Goal: Information Seeking & Learning: Understand process/instructions

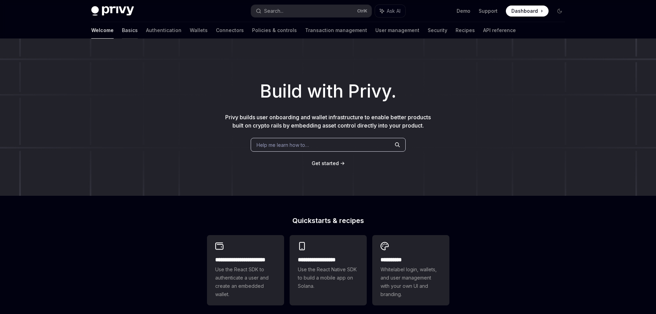
click at [122, 33] on link "Basics" at bounding box center [130, 30] width 16 height 17
click at [122, 31] on link "Basics" at bounding box center [130, 30] width 16 height 17
click at [122, 26] on link "Basics" at bounding box center [130, 30] width 16 height 17
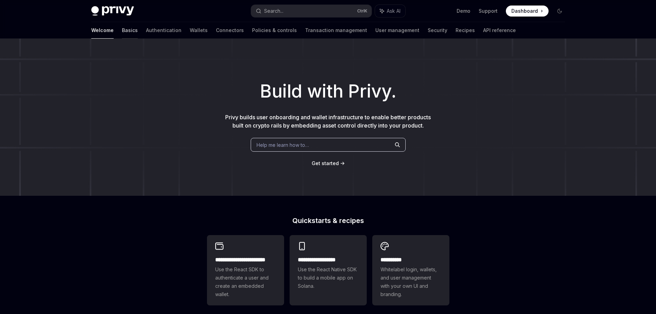
click at [122, 26] on link "Basics" at bounding box center [130, 30] width 16 height 17
click at [122, 31] on link "Basics" at bounding box center [130, 30] width 16 height 17
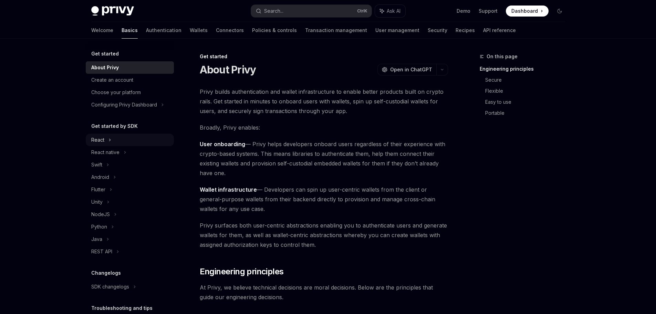
click at [123, 140] on div "React" at bounding box center [130, 140] width 88 height 12
type textarea "*"
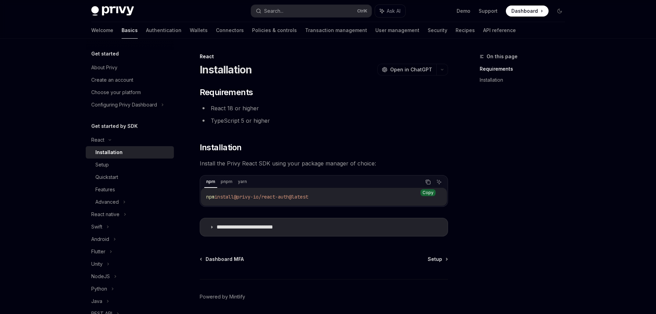
click at [427, 181] on icon "Copy the contents from the code block" at bounding box center [428, 182] width 6 height 6
drag, startPoint x: 479, startPoint y: 141, endPoint x: 415, endPoint y: 56, distance: 105.7
click at [479, 141] on div "On this page Requirements Installation" at bounding box center [518, 182] width 105 height 261
click at [317, 17] on button "Search... Ctrl K" at bounding box center [311, 11] width 121 height 12
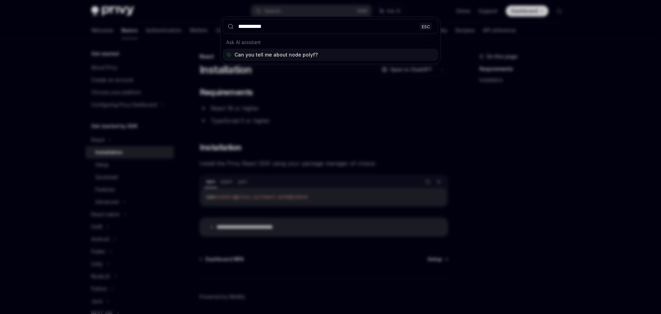
type input "**********"
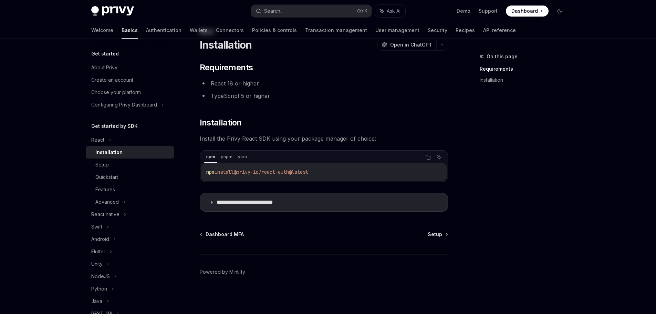
scroll to position [177, 0]
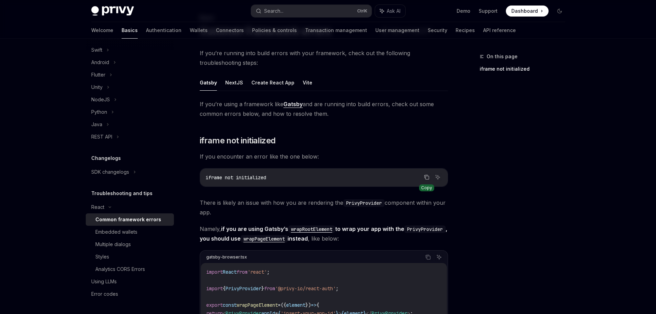
click at [429, 175] on icon "Copy the contents from the code block" at bounding box center [427, 177] width 6 height 6
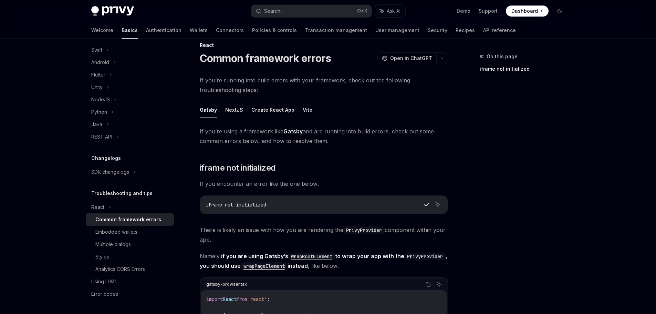
scroll to position [4, 0]
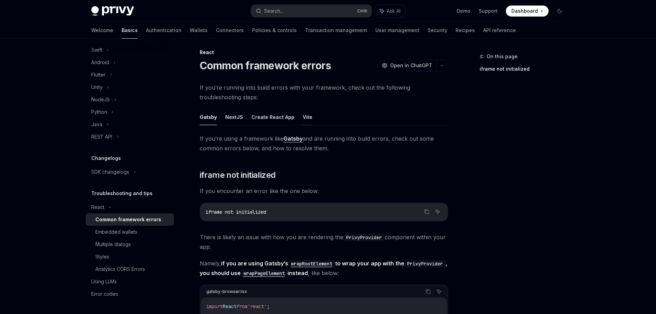
click at [307, 117] on button "Vite" at bounding box center [308, 117] width 10 height 16
type textarea "*"
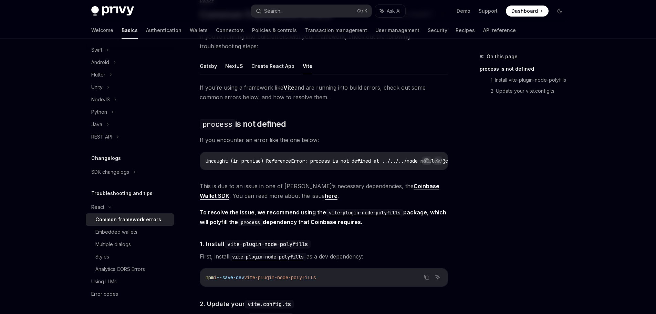
scroll to position [107, 0]
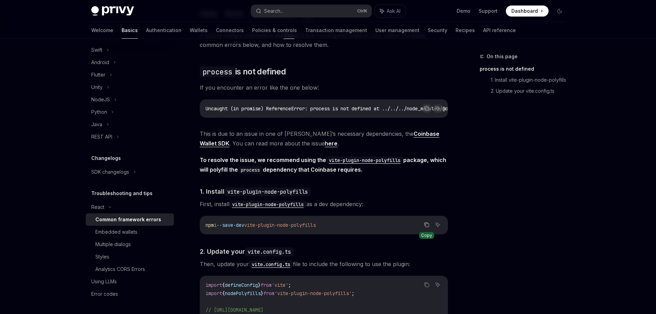
click at [428, 227] on icon "Copy the contents from the code block" at bounding box center [427, 225] width 6 height 6
click at [458, 164] on div "On this page process is not defined 1. Install vite-plugin-node-polyfills 2. Up…" at bounding box center [328, 214] width 485 height 566
click at [424, 227] on icon "Copy the contents from the code block" at bounding box center [427, 225] width 6 height 6
click at [542, 222] on div "On this page process is not defined 1. Install vite-plugin-node-polyfills 2. Up…" at bounding box center [518, 182] width 105 height 261
